Goal: Find specific page/section: Find specific page/section

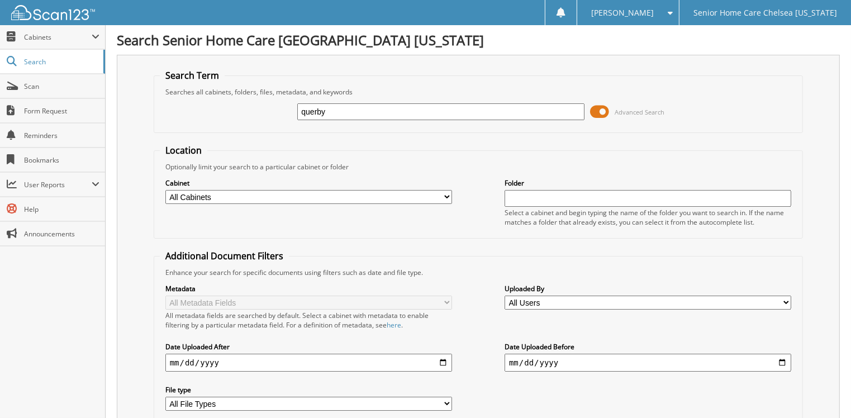
type input "querby."
click at [595, 110] on span at bounding box center [599, 111] width 19 height 17
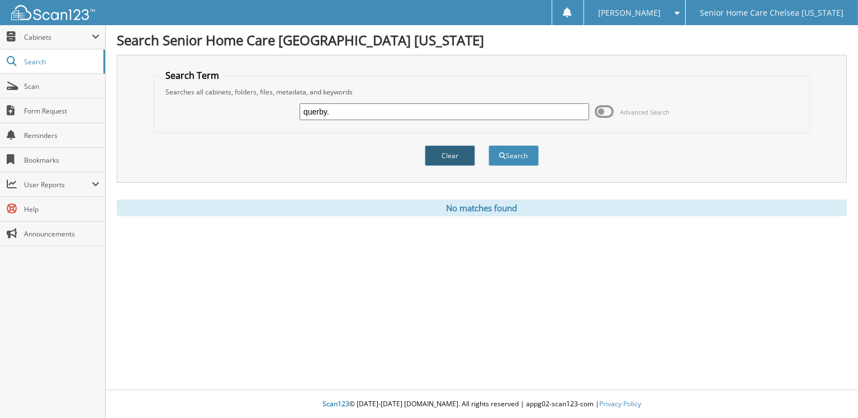
click at [447, 149] on button "Clear" at bounding box center [450, 155] width 50 height 21
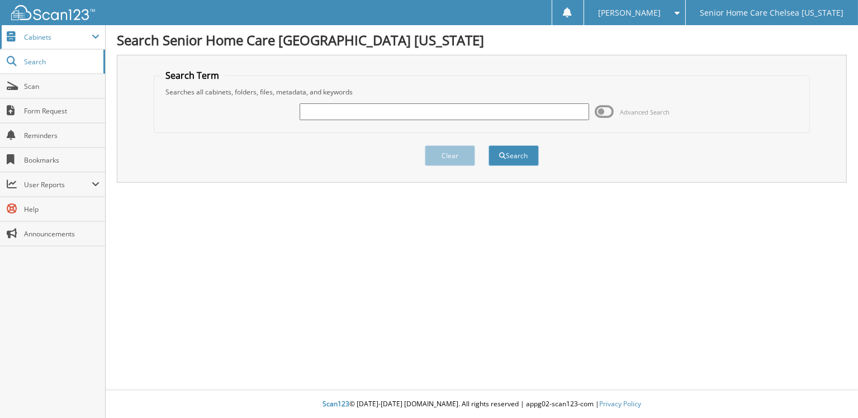
click at [70, 32] on span "Cabinets" at bounding box center [58, 36] width 68 height 9
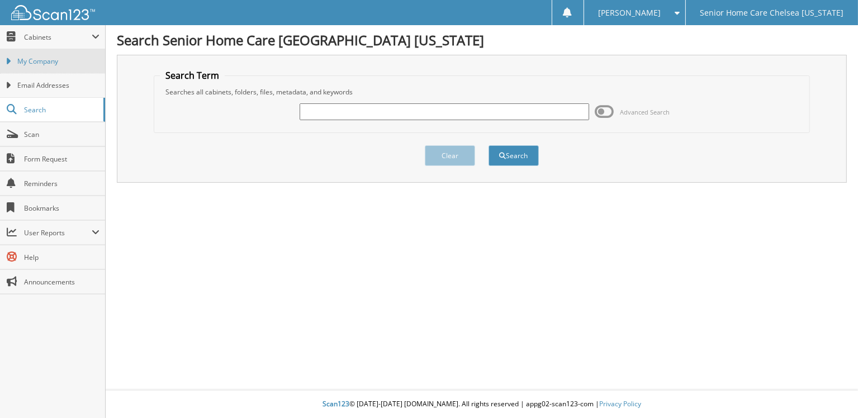
click at [68, 54] on link "My Company" at bounding box center [52, 61] width 105 height 24
